Goal: Information Seeking & Learning: Check status

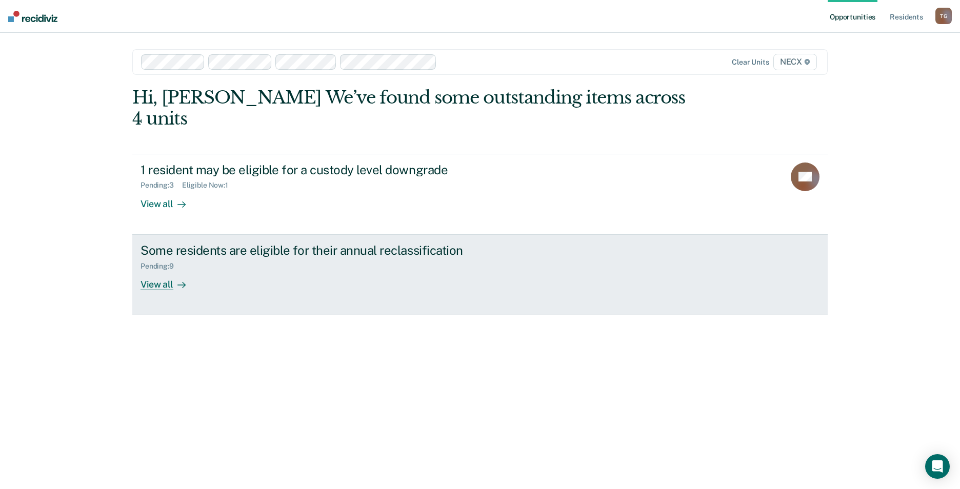
click at [190, 270] on div "View all" at bounding box center [169, 280] width 57 height 20
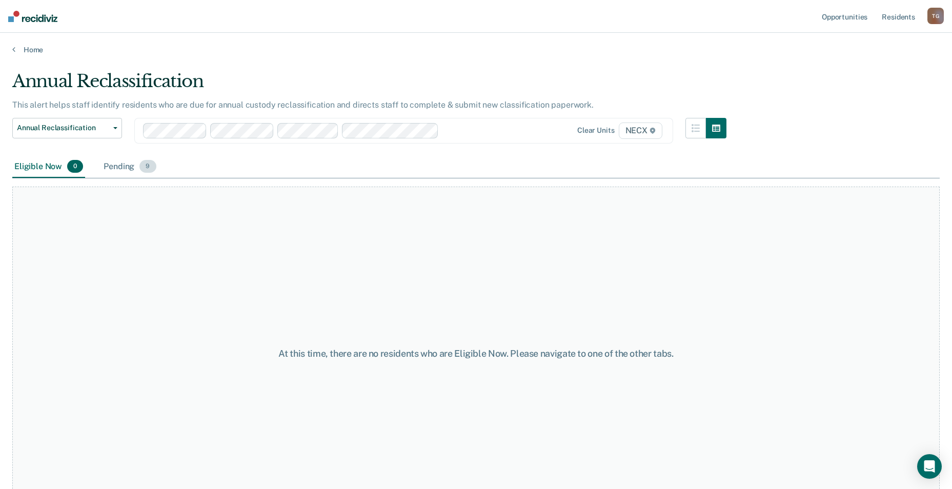
click at [115, 165] on div "Pending 9" at bounding box center [130, 167] width 56 height 23
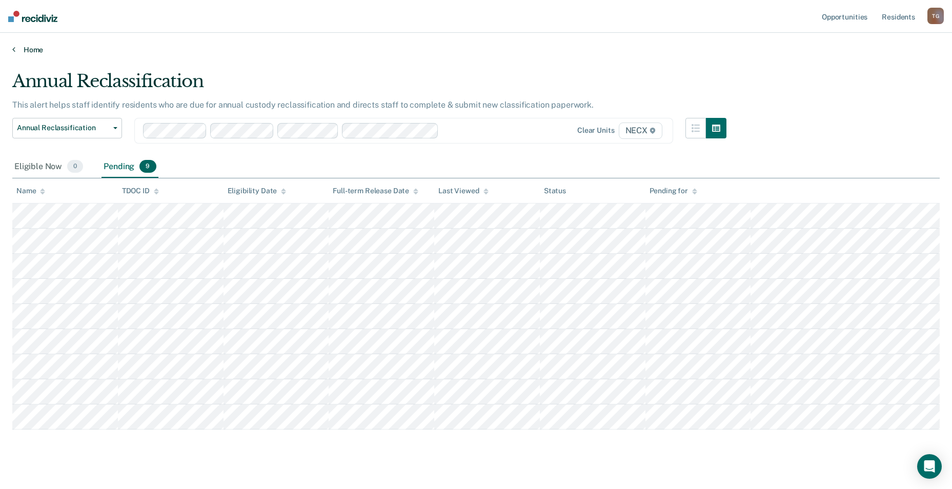
click at [32, 48] on link "Home" at bounding box center [476, 49] width 928 height 9
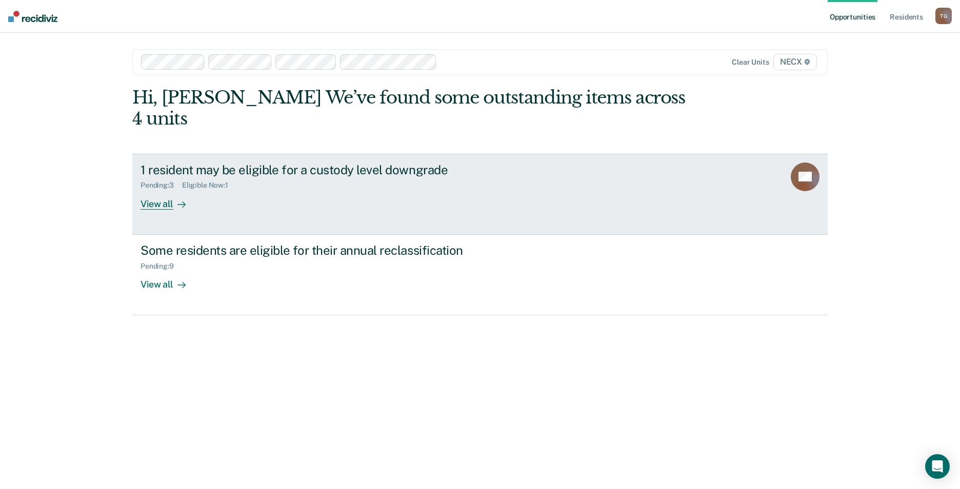
click at [201, 173] on div "1 resident may be eligible for a custody level downgrade Pending : 3 Eligible N…" at bounding box center [333, 186] width 385 height 47
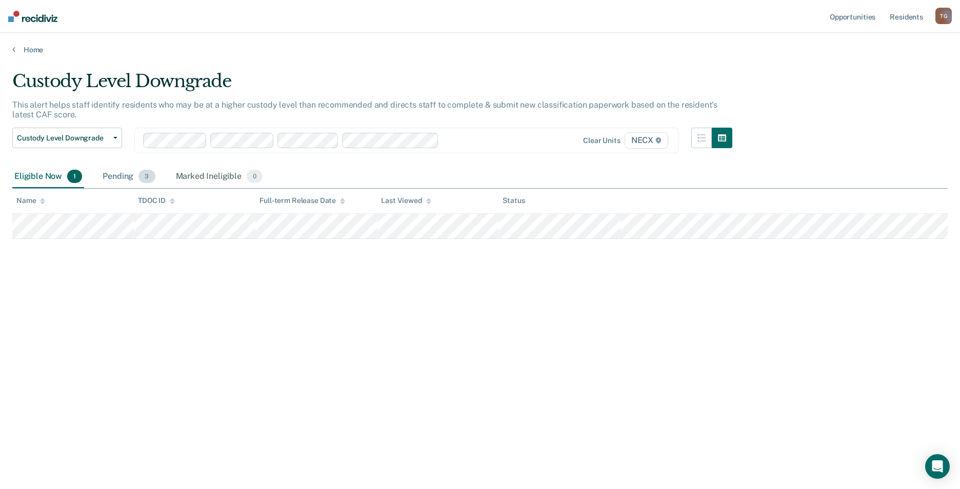
click at [151, 175] on span "3" at bounding box center [146, 176] width 16 height 13
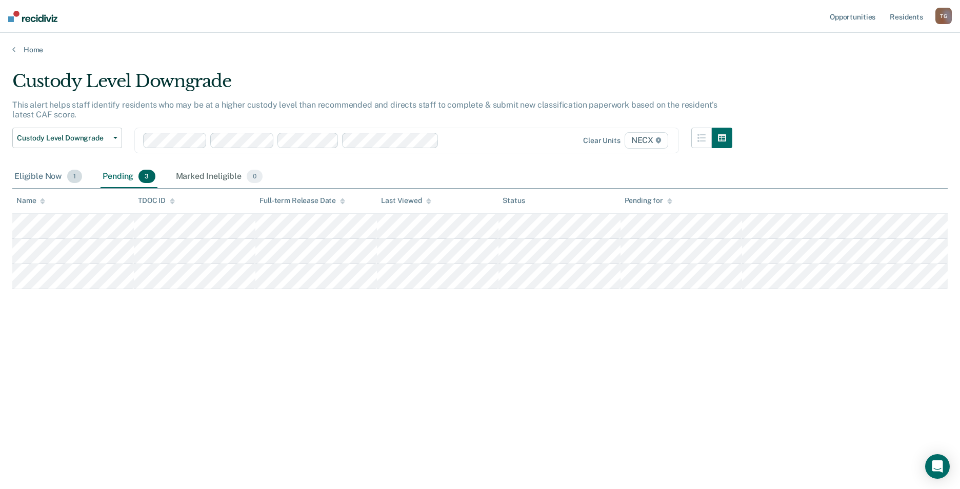
click at [27, 176] on div "Eligible Now 1" at bounding box center [48, 177] width 72 height 23
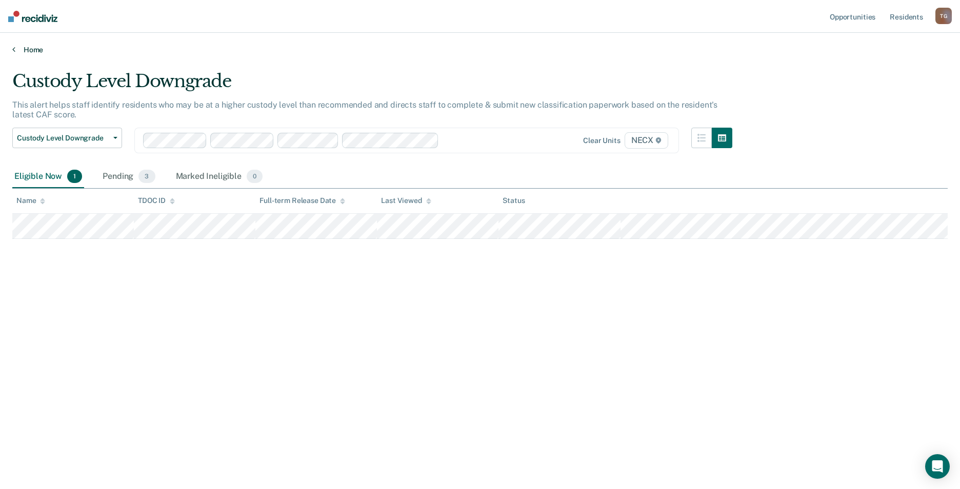
click at [28, 52] on link "Home" at bounding box center [480, 49] width 936 height 9
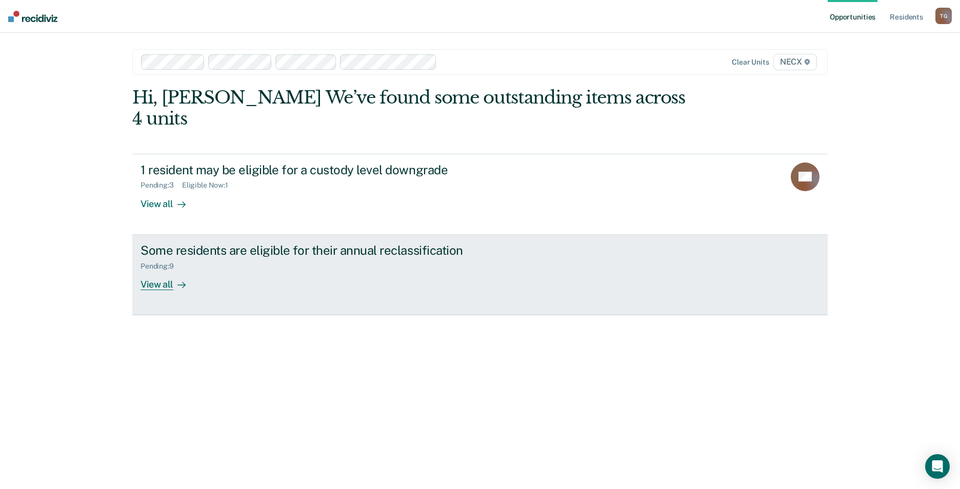
click at [220, 252] on div "Some residents are eligible for their annual reclassification Pending : 9 View …" at bounding box center [333, 266] width 385 height 47
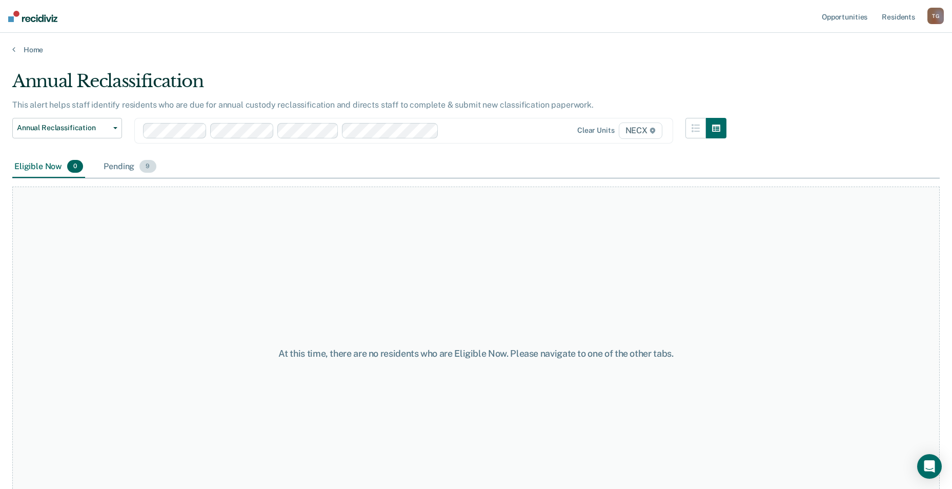
click at [120, 166] on div "Pending 9" at bounding box center [130, 167] width 56 height 23
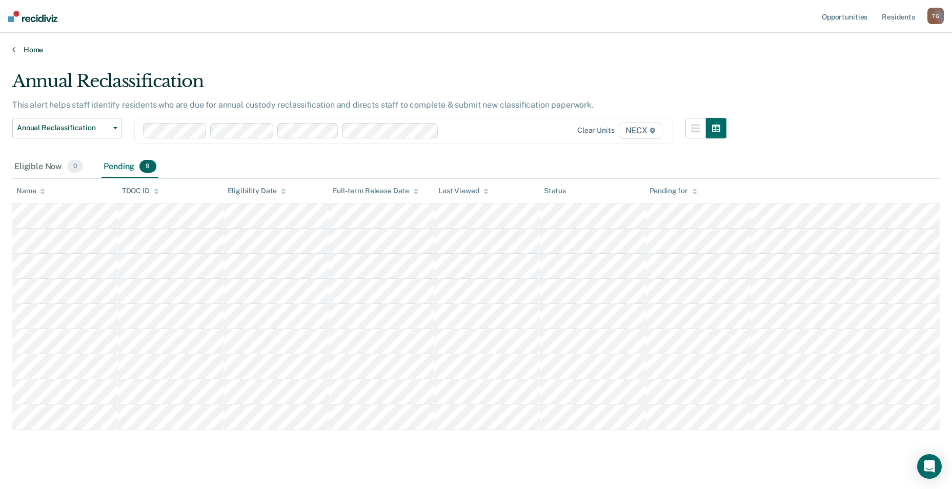
click at [34, 47] on link "Home" at bounding box center [476, 49] width 928 height 9
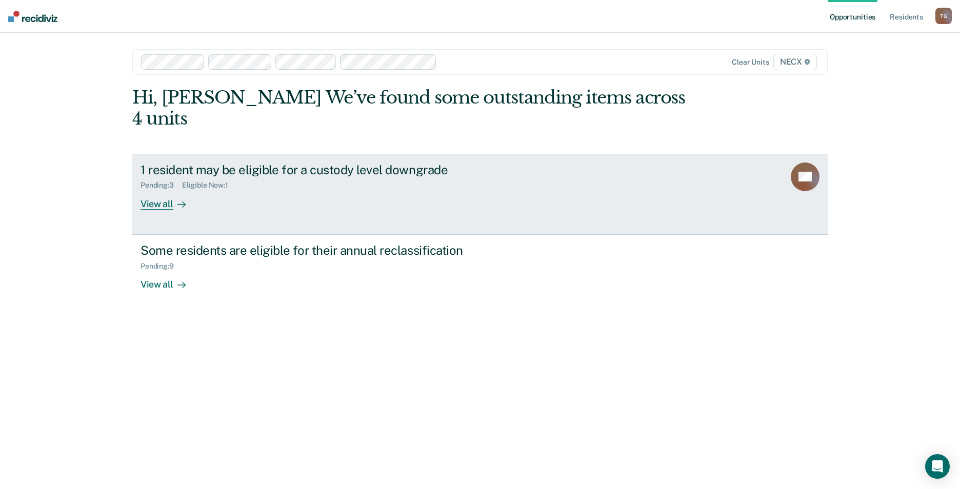
click at [226, 182] on div "1 resident may be eligible for a custody level downgrade Pending : 3 Eligible N…" at bounding box center [333, 186] width 385 height 47
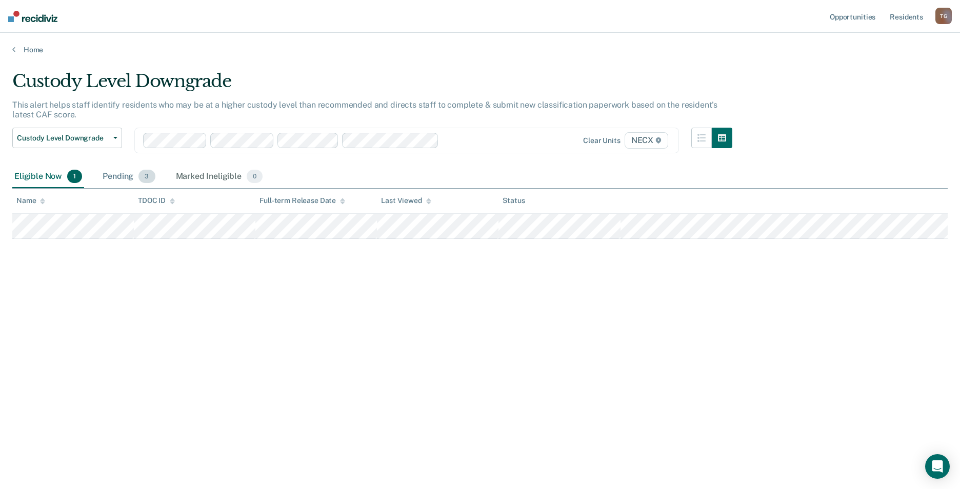
click at [114, 178] on div "Pending 3" at bounding box center [129, 177] width 56 height 23
